Goal: Information Seeking & Learning: Find specific fact

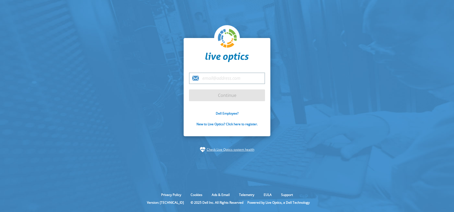
drag, startPoint x: 0, startPoint y: 0, endPoint x: 231, endPoint y: 76, distance: 242.9
click at [231, 76] on input "email" at bounding box center [227, 78] width 76 height 12
type input "miruna.dumitru@dell.com"
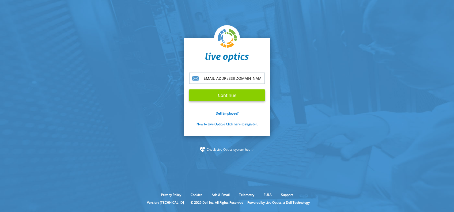
click at [238, 95] on input "Continue" at bounding box center [227, 95] width 76 height 12
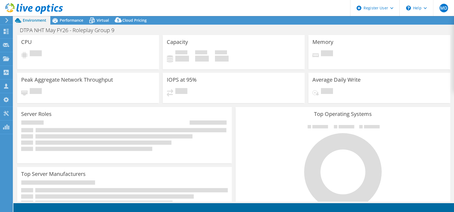
select select "USEast"
select select "EUR"
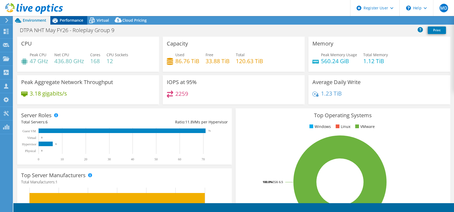
click at [70, 19] on span "Performance" at bounding box center [72, 20] width 24 height 5
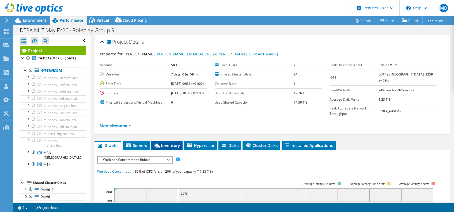
scroll to position [71, 0]
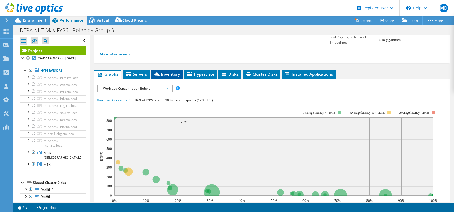
click at [162, 71] on span "Inventory" at bounding box center [167, 73] width 26 height 5
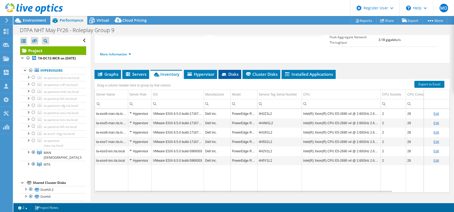
click at [231, 71] on span "Disks" at bounding box center [229, 73] width 17 height 5
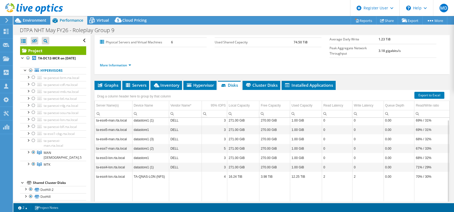
scroll to position [71, 0]
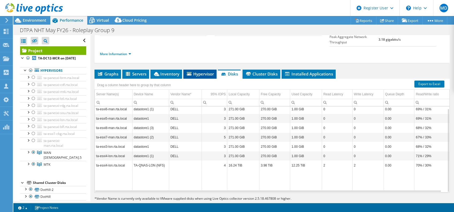
click at [207, 71] on span "Hypervisor" at bounding box center [200, 73] width 28 height 5
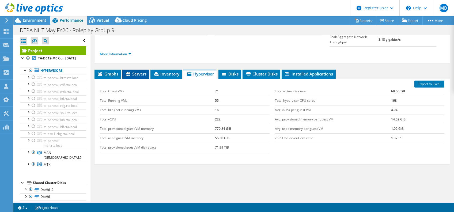
click at [141, 71] on span "Servers" at bounding box center [135, 73] width 21 height 5
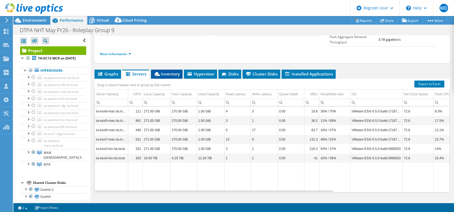
click at [166, 71] on span "Inventory" at bounding box center [167, 73] width 26 height 5
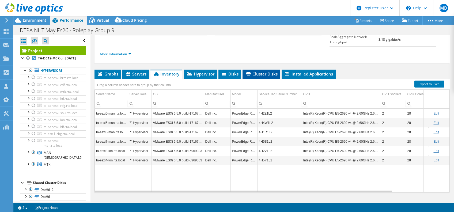
click at [259, 71] on span "Cluster Disks" at bounding box center [261, 73] width 32 height 5
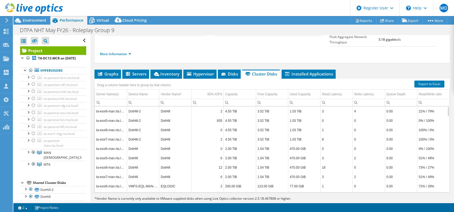
click at [170, 106] on td "DotHill" at bounding box center [175, 110] width 32 height 9
click at [171, 99] on input "Column Vendor Name*, Filter cell" at bounding box center [175, 102] width 32 height 7
type input "dot"
drag, startPoint x: 178, startPoint y: 90, endPoint x: 162, endPoint y: 90, distance: 15.8
click at [162, 99] on div "dot" at bounding box center [175, 102] width 32 height 7
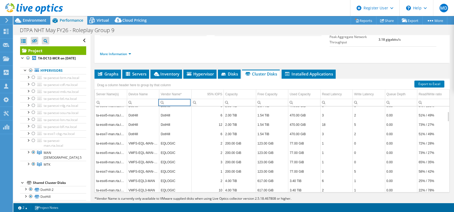
scroll to position [86, 0]
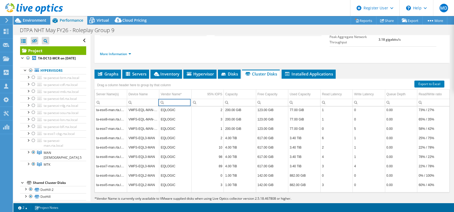
click at [177, 99] on input "Column Vendor Name*, Filter cell" at bounding box center [175, 102] width 32 height 7
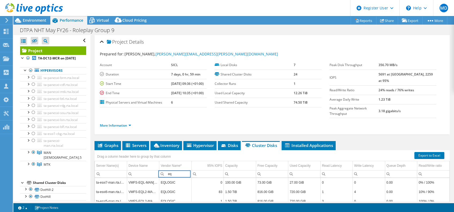
scroll to position [344, 0]
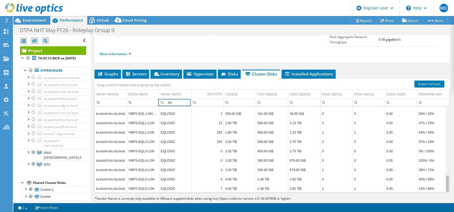
click at [445, 175] on div "Data grid" at bounding box center [447, 183] width 4 height 17
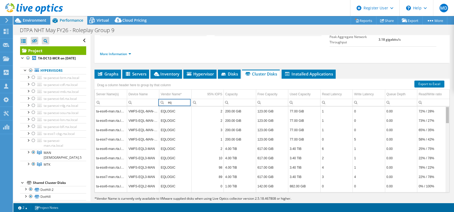
drag, startPoint x: 442, startPoint y: 169, endPoint x: 445, endPoint y: 92, distance: 76.9
click at [445, 92] on body "MD Dell User Miruna Dumitru Miruna.Dumitru@dell.com Dell My Profile Log Out \n …" at bounding box center [227, 106] width 454 height 212
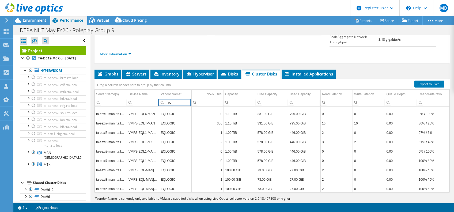
type input "eq"
